Goal: Navigation & Orientation: Find specific page/section

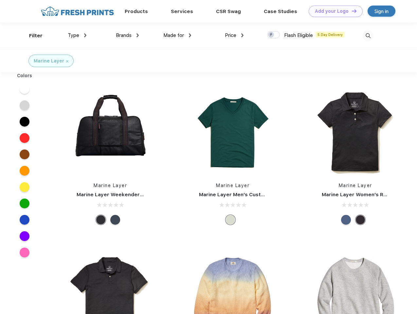
scroll to position [0, 0]
click at [333, 11] on link "Add your Logo Design Tool" at bounding box center [336, 11] width 54 height 11
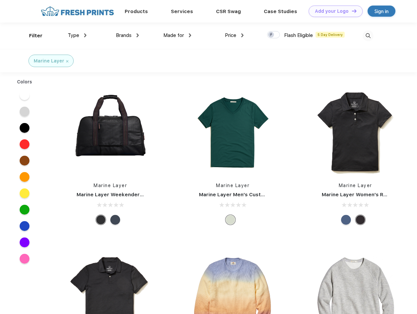
click at [0, 0] on div "Design Tool" at bounding box center [0, 0] width 0 height 0
click at [351, 11] on link "Add your Logo Design Tool" at bounding box center [336, 11] width 54 height 11
click at [31, 36] on div "Filter" at bounding box center [35, 36] width 13 height 8
click at [77, 35] on span "Type" at bounding box center [73, 35] width 11 height 6
click at [127, 35] on span "Brands" at bounding box center [124, 35] width 16 height 6
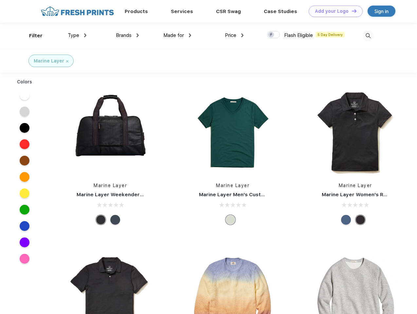
click at [177, 35] on span "Made for" at bounding box center [173, 35] width 21 height 6
click at [234, 35] on span "Price" at bounding box center [230, 35] width 11 height 6
click at [274, 35] on div at bounding box center [273, 34] width 13 height 7
click at [271, 35] on input "checkbox" at bounding box center [269, 33] width 4 height 4
click at [368, 36] on img at bounding box center [367, 35] width 11 height 11
